Goal: Information Seeking & Learning: Learn about a topic

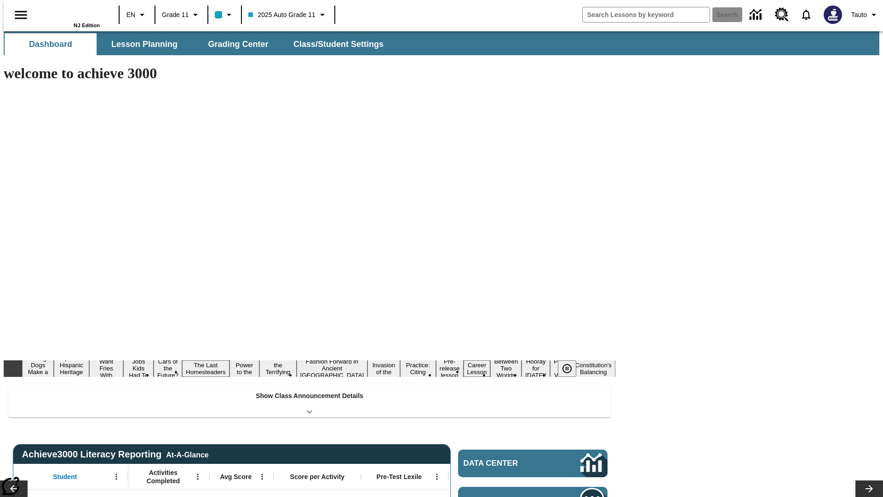
type input "-1"
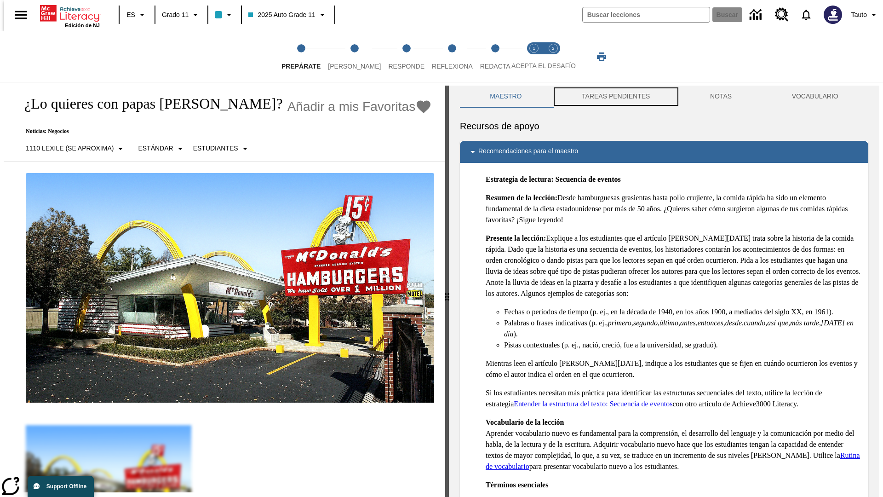
click at [615, 97] on button "TAREAS PENDIENTES" at bounding box center [616, 97] width 128 height 22
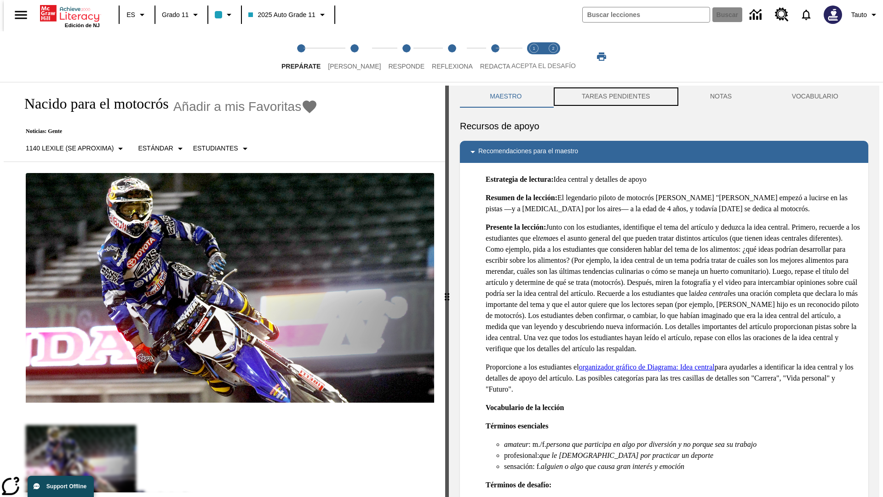
click at [615, 97] on button "TAREAS PENDIENTES" at bounding box center [616, 97] width 128 height 22
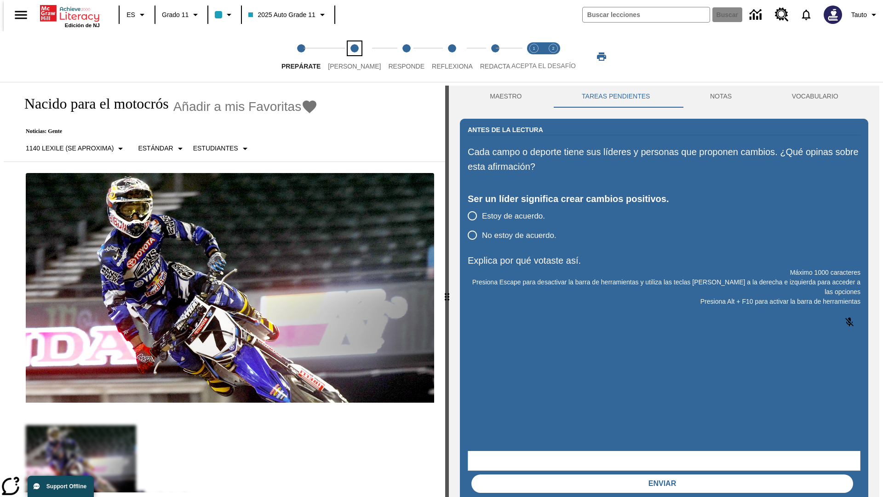
click at [347, 57] on span "[PERSON_NAME]" at bounding box center [354, 62] width 53 height 17
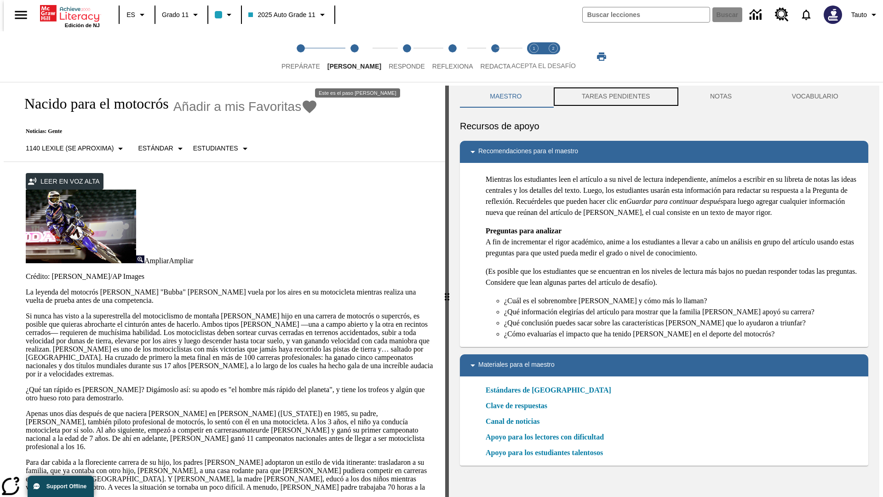
scroll to position [0, 0]
click at [615, 97] on button "TAREAS PENDIENTES" at bounding box center [616, 96] width 128 height 22
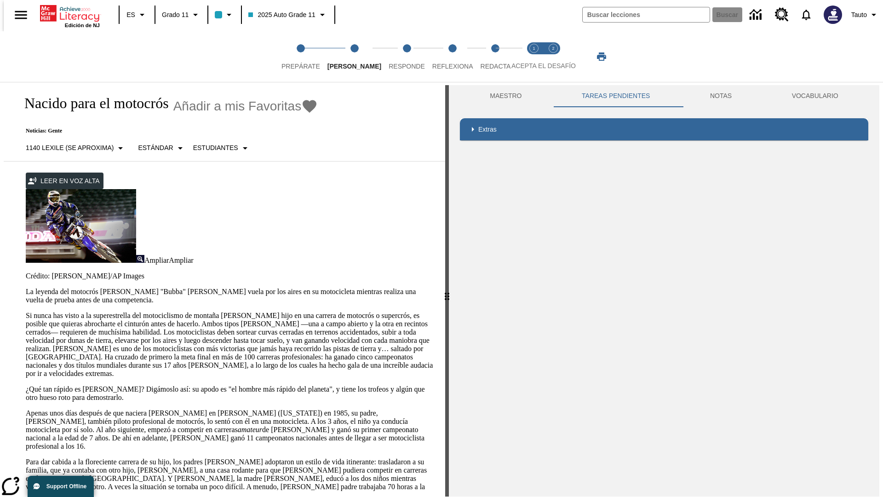
click at [26, 311] on p "Si nunca has visto a la superestrella del motociclismo de montaña [PERSON_NAME]…" at bounding box center [230, 344] width 409 height 66
click at [0, 0] on div "Enmascaramiento de pantalla" at bounding box center [0, 0] width 0 height 0
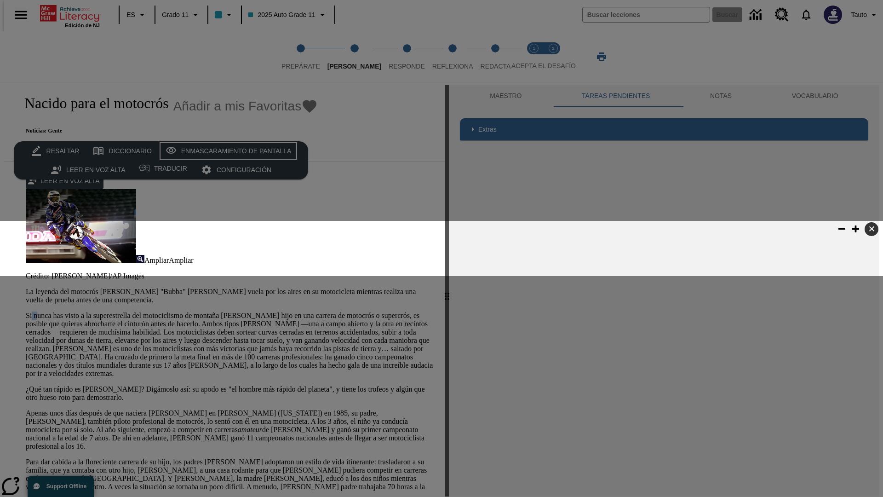
click at [226, 151] on div "Enmascaramiento de pantalla" at bounding box center [236, 151] width 110 height 12
click at [393, 57] on span "Responde" at bounding box center [407, 62] width 36 height 17
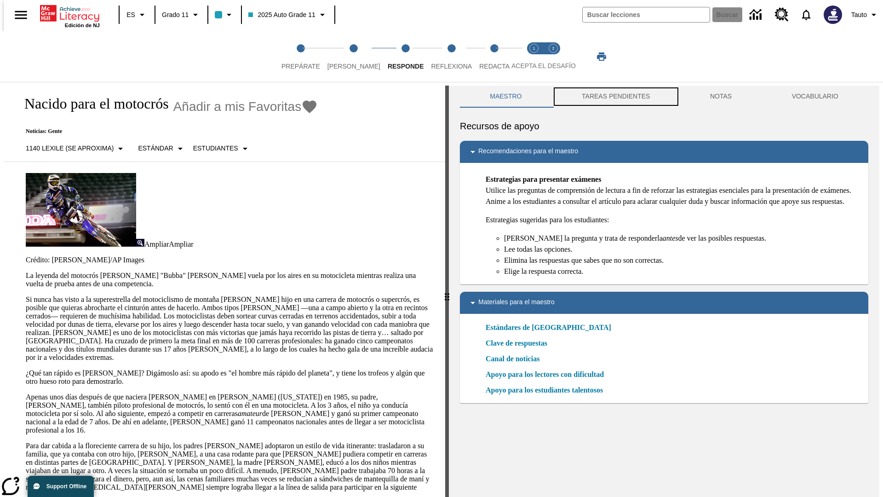
scroll to position [0, 0]
click at [615, 97] on button "TAREAS PENDIENTES" at bounding box center [616, 96] width 128 height 22
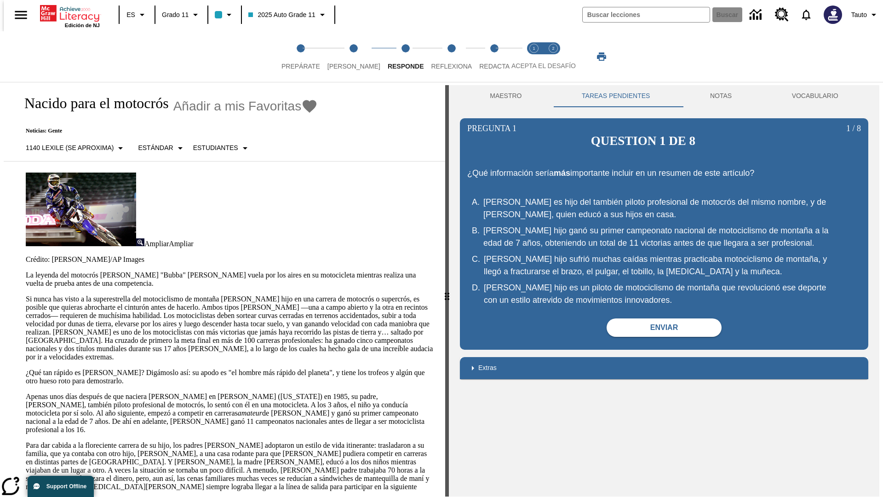
click at [26, 295] on p "Si nunca has visto a la superestrella del motociclismo de montaña [PERSON_NAME]…" at bounding box center [230, 328] width 409 height 66
click at [439, 57] on span "Reflexiona" at bounding box center [451, 62] width 41 height 17
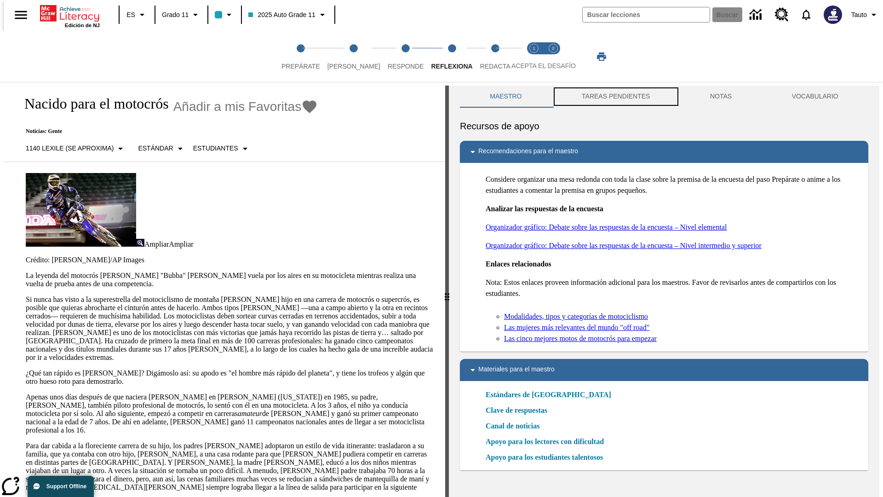
scroll to position [0, 0]
click at [615, 97] on button "TAREAS PENDIENTES" at bounding box center [616, 96] width 128 height 22
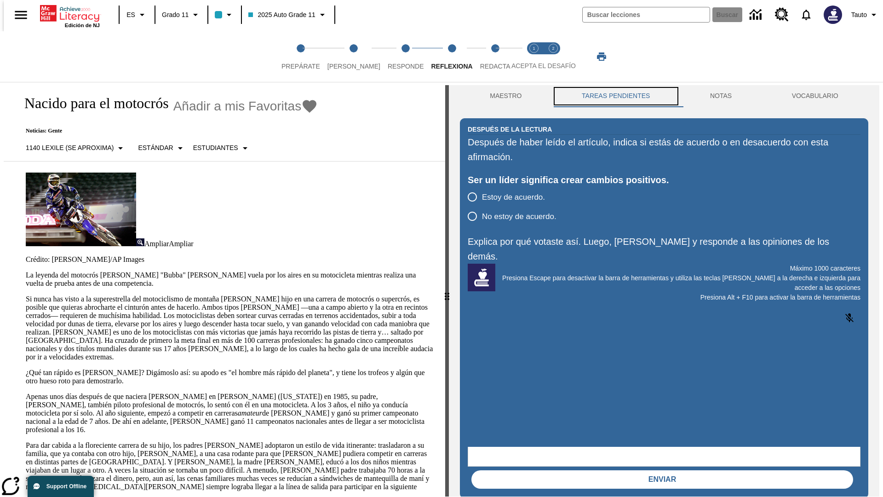
scroll to position [0, 0]
click at [26, 295] on p "Si nunca has visto a la superestrella del motociclismo de montaña [PERSON_NAME]…" at bounding box center [230, 328] width 409 height 66
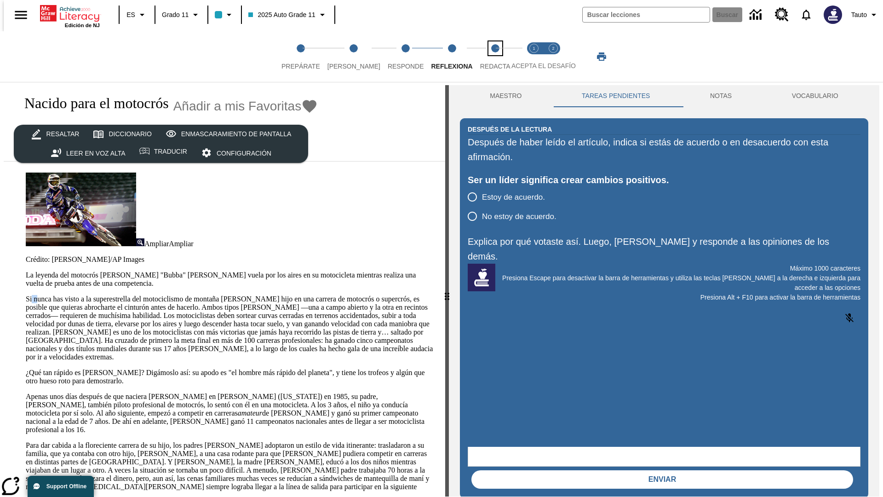
click at [485, 57] on span "Redacta" at bounding box center [495, 62] width 30 height 17
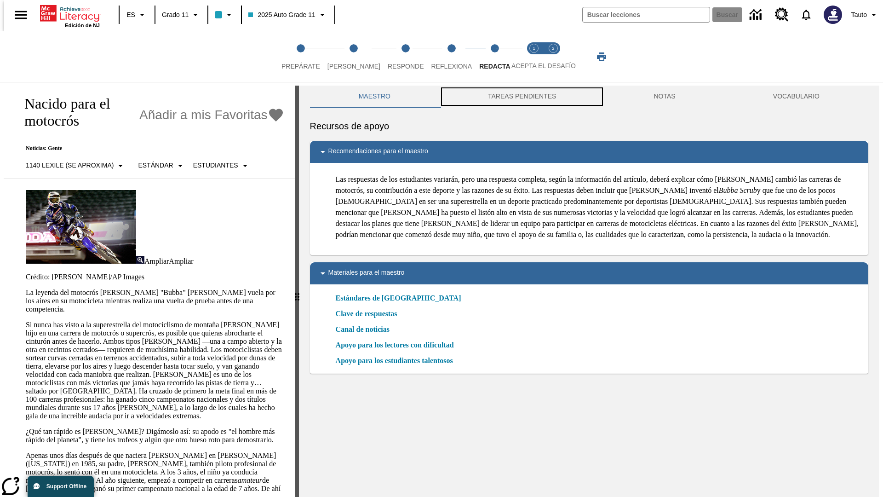
scroll to position [0, 0]
click at [521, 97] on button "TAREAS PENDIENTES" at bounding box center [522, 96] width 166 height 22
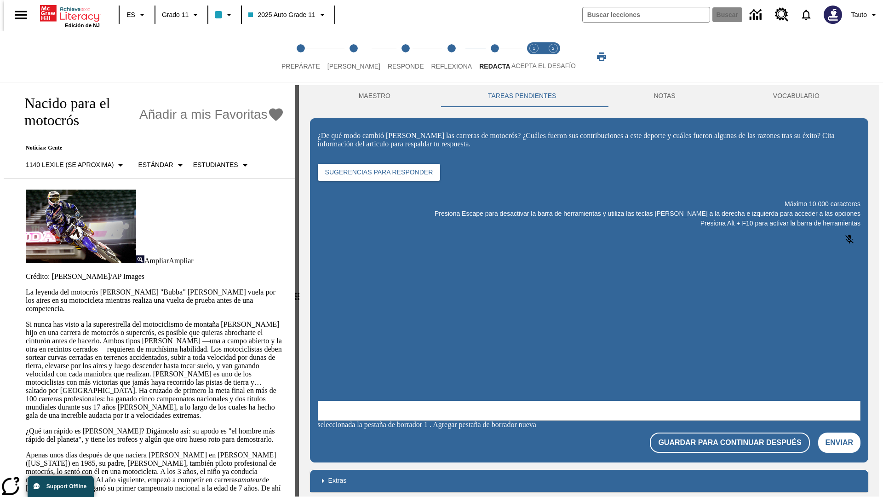
scroll to position [0, 0]
click at [26, 320] on p "Si nunca has visto a la superestrella del motociclismo de montaña [PERSON_NAME]…" at bounding box center [155, 369] width 259 height 99
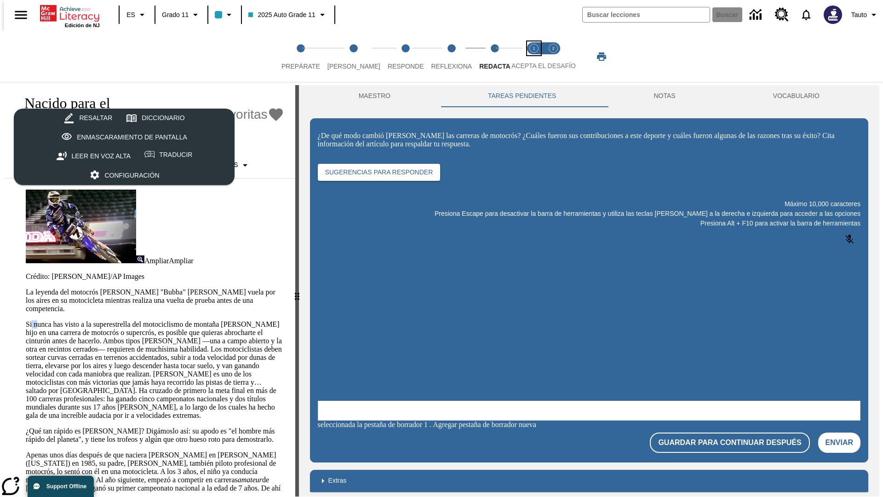
click at [534, 57] on span "Acepta el desafío lee step 1 of 2" at bounding box center [534, 62] width 12 height 17
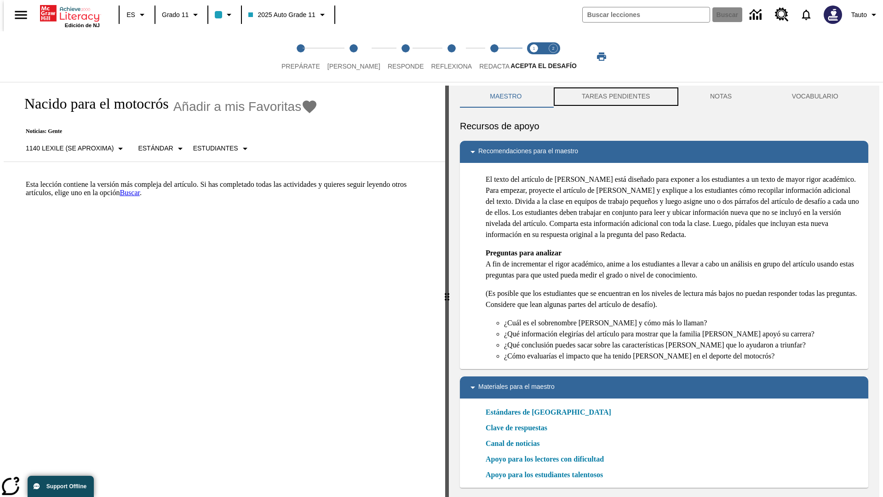
scroll to position [3, 0]
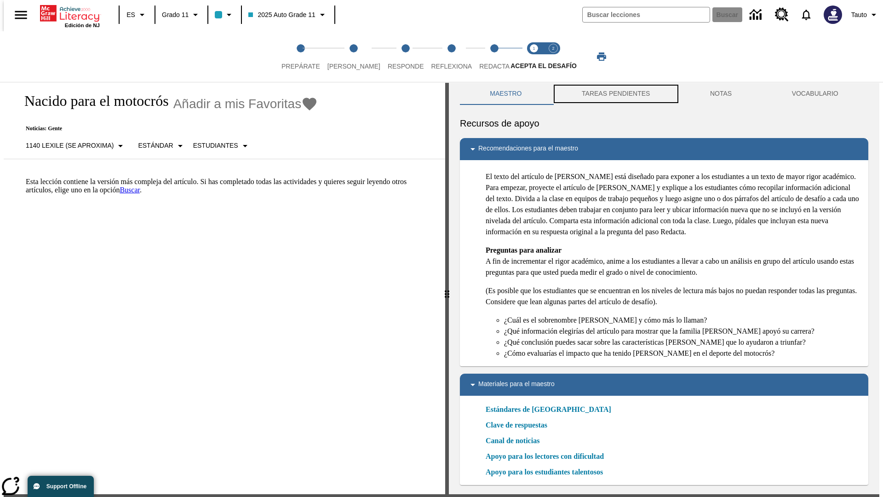
click at [615, 97] on button "TAREAS PENDIENTES" at bounding box center [616, 94] width 128 height 22
